Goal: Find contact information: Find contact information

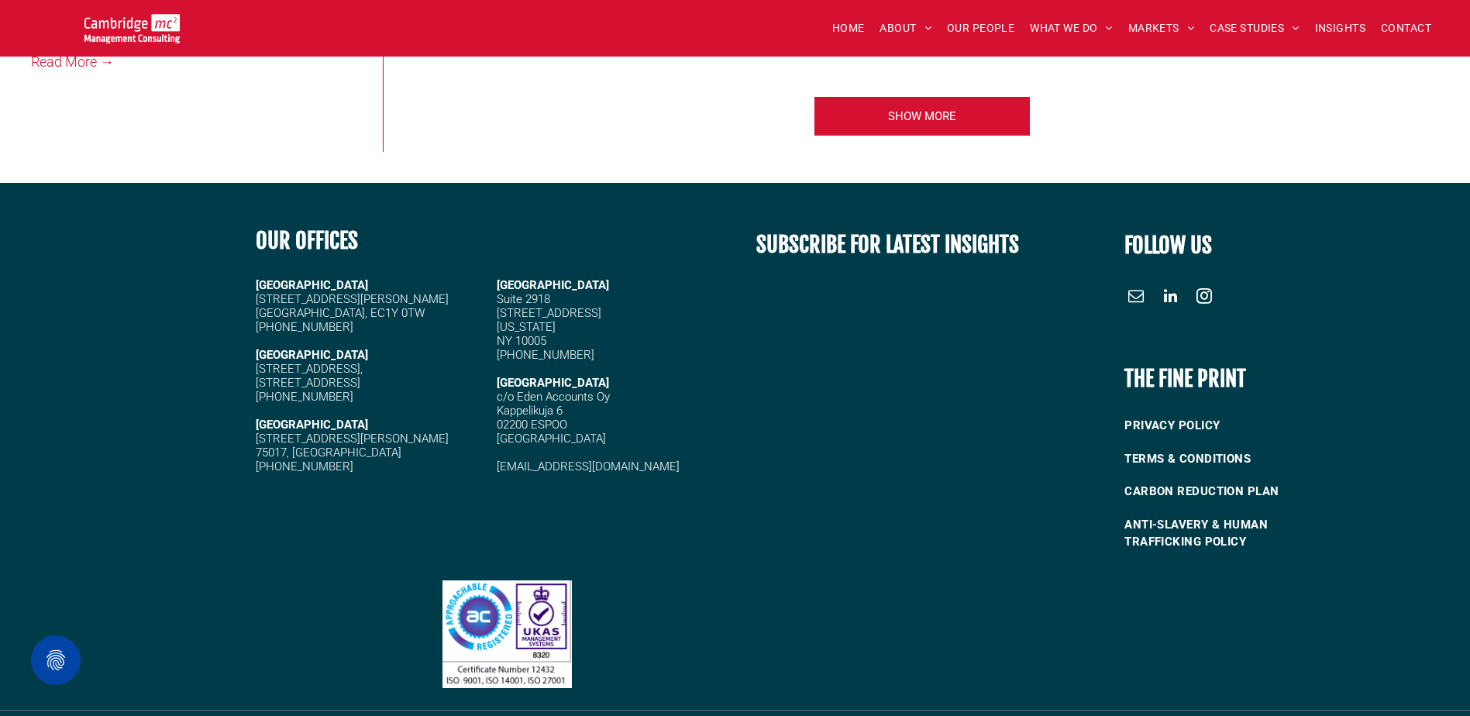
scroll to position [3445, 0]
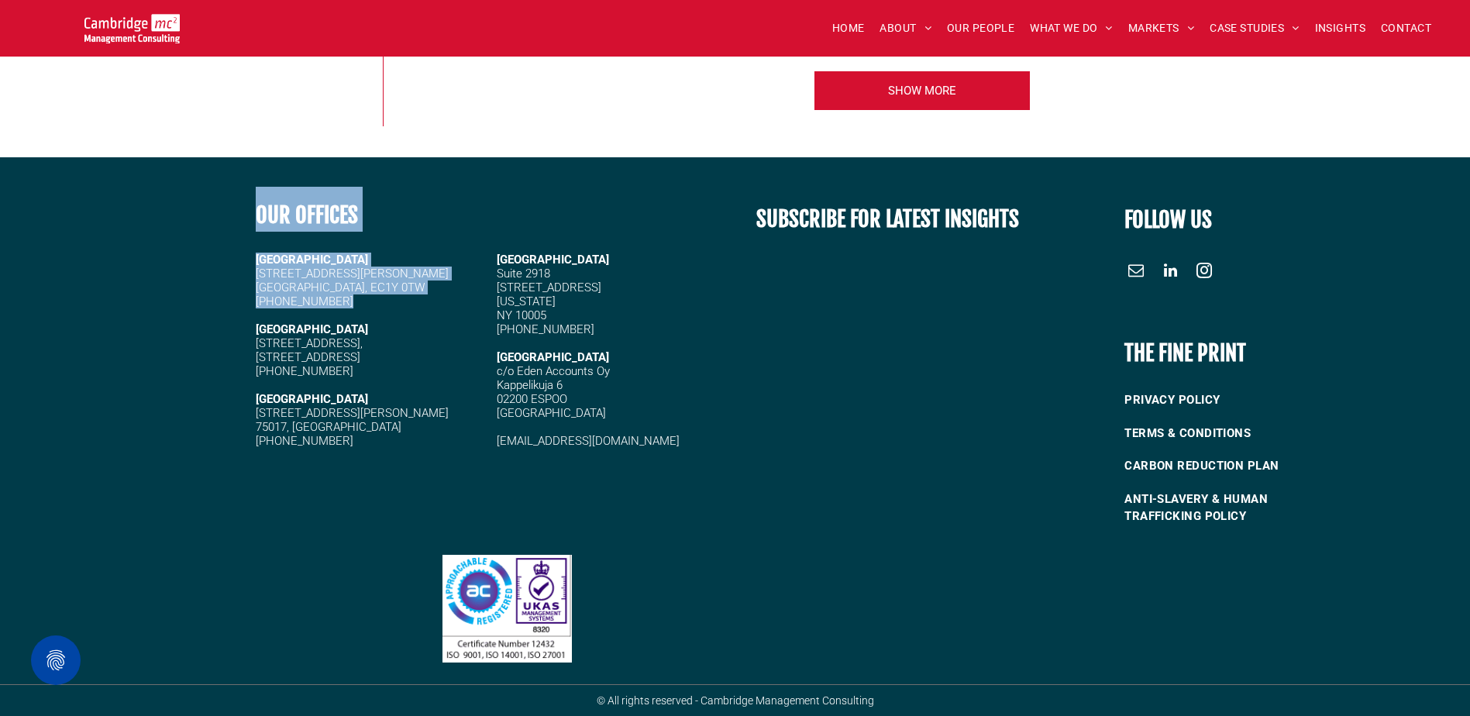
drag, startPoint x: 391, startPoint y: 310, endPoint x: 243, endPoint y: 254, distance: 157.5
click at [243, 254] on div "OUR OFFICES [GEOGRAPHIC_DATA][STREET_ADDRESS] [PHONE_NUMBER] [STREET_ADDRESS][P…" at bounding box center [735, 361] width 1470 height 353
drag, startPoint x: 243, startPoint y: 254, endPoint x: 339, endPoint y: 288, distance: 101.0
click at [337, 286] on span "[STREET_ADDRESS][PERSON_NAME]" at bounding box center [352, 281] width 193 height 28
drag, startPoint x: 364, startPoint y: 311, endPoint x: 250, endPoint y: 255, distance: 127.5
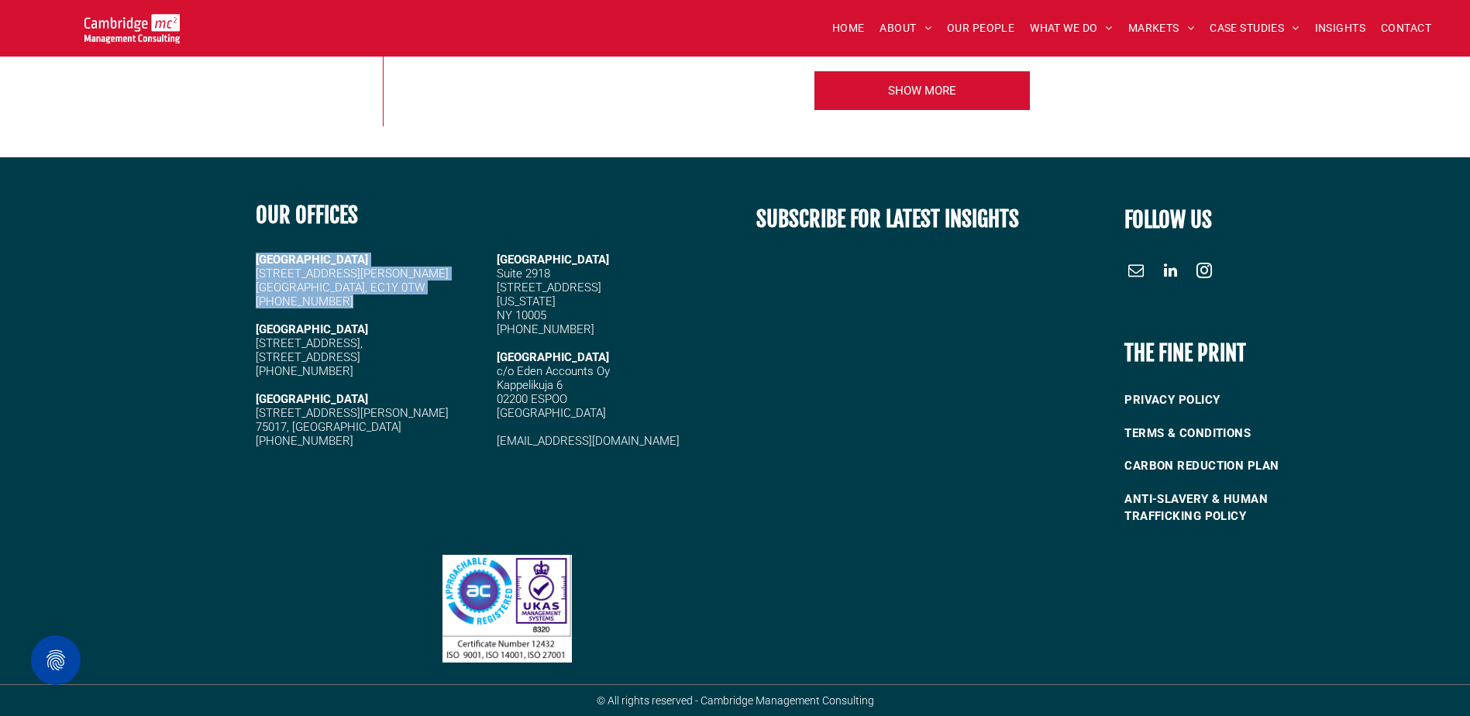
click at [250, 255] on div "OUR OFFICES [GEOGRAPHIC_DATA][STREET_ADDRESS] [PHONE_NUMBER] [STREET_ADDRESS][P…" at bounding box center [490, 361] width 490 height 353
drag, startPoint x: 250, startPoint y: 255, endPoint x: 325, endPoint y: 282, distance: 79.9
copy div "[GEOGRAPHIC_DATA][STREET_ADDRESS][PERSON_NAME] [PHONE_NUMBER]"
